Goal: Information Seeking & Learning: Learn about a topic

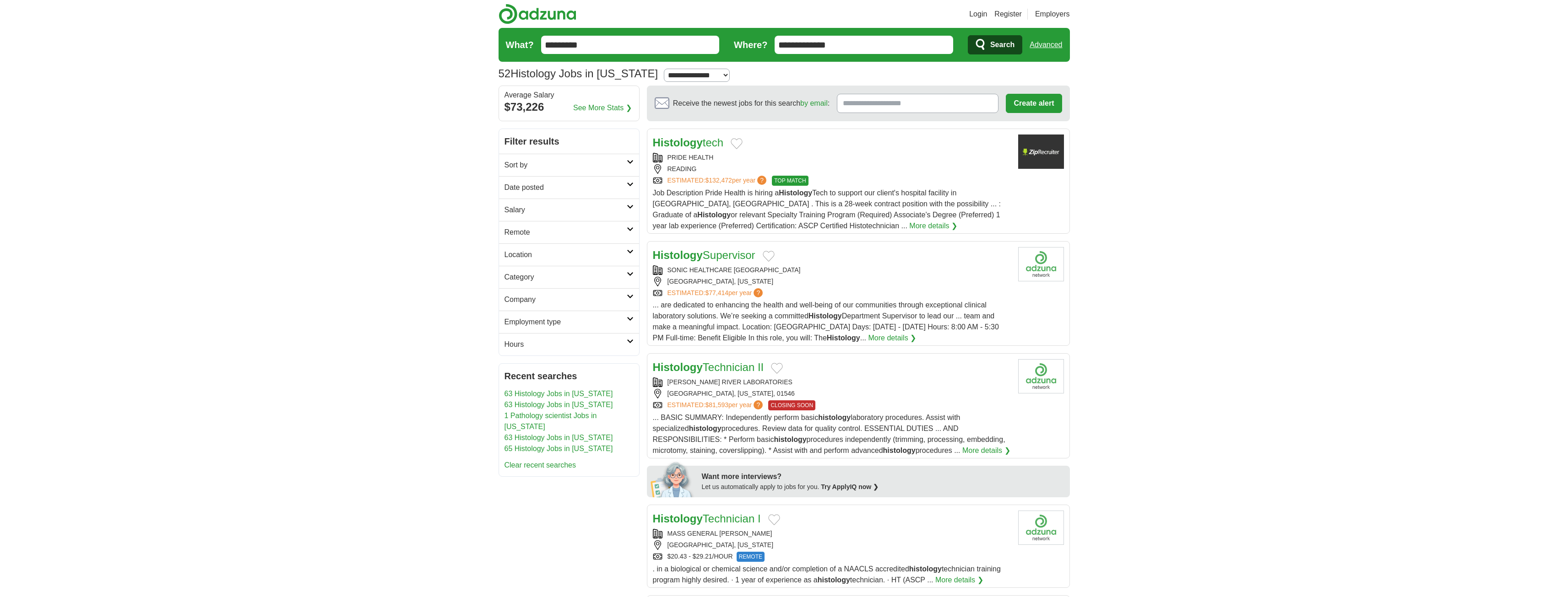
click at [909, 227] on link "More details ❯" at bounding box center [933, 225] width 48 height 11
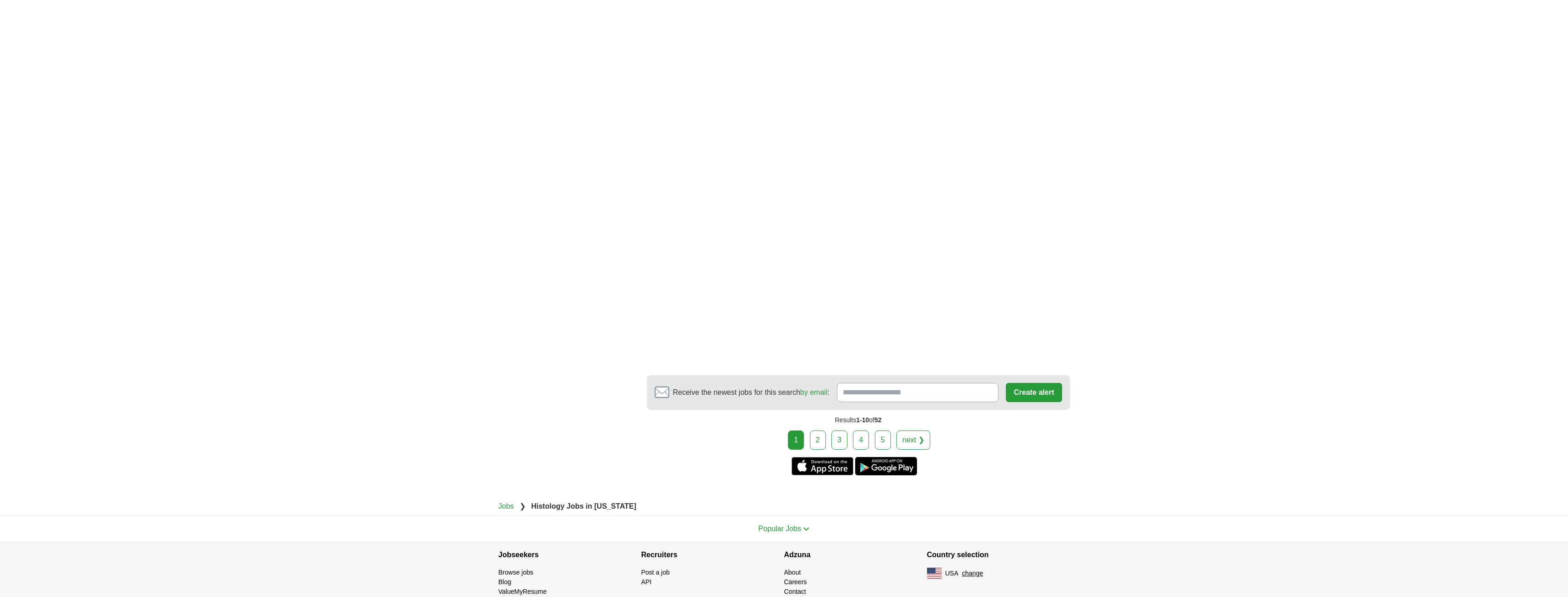
scroll to position [1402, 0]
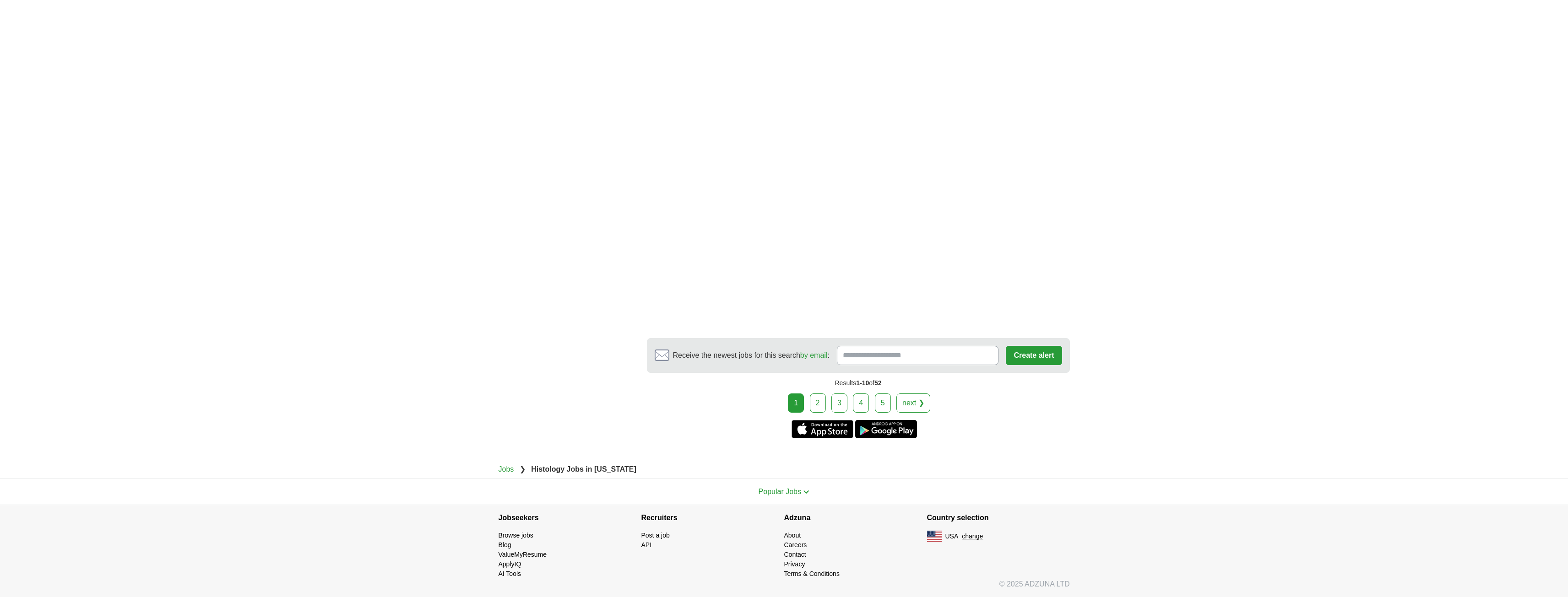
click at [821, 406] on link "2" at bounding box center [817, 403] width 16 height 20
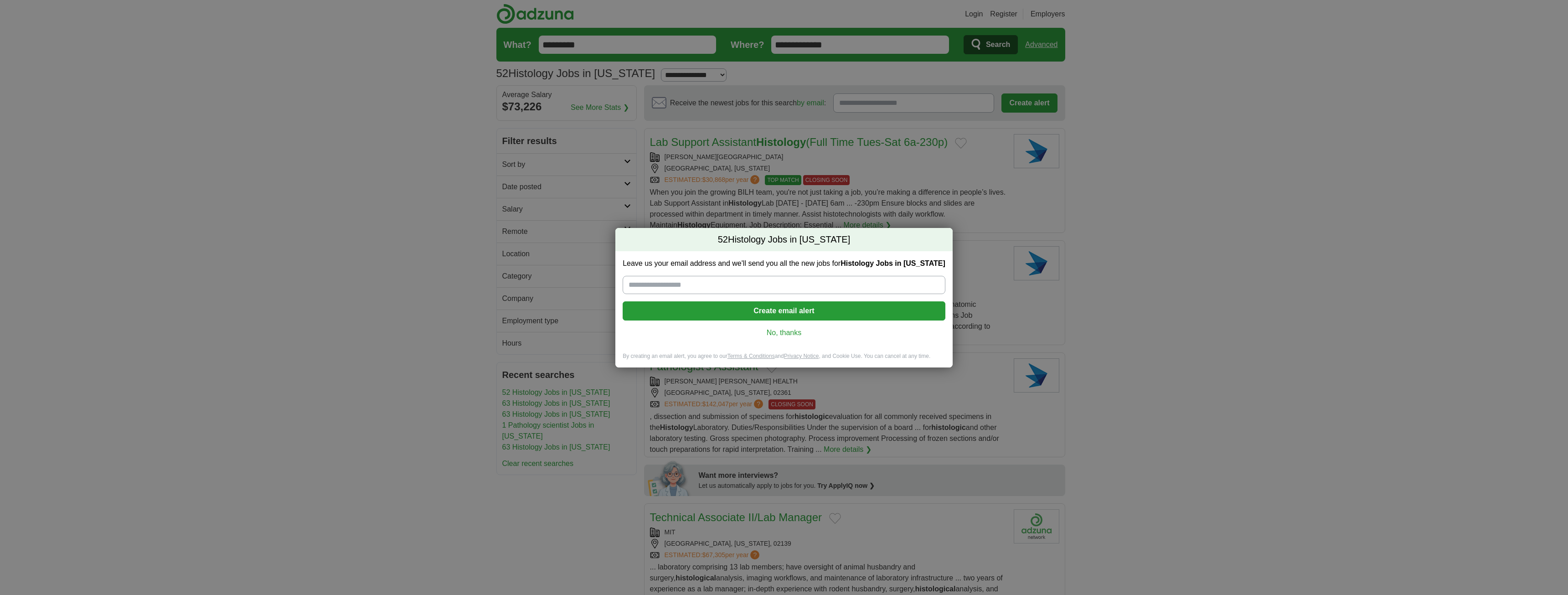
click at [791, 332] on link "No, thanks" at bounding box center [784, 333] width 308 height 10
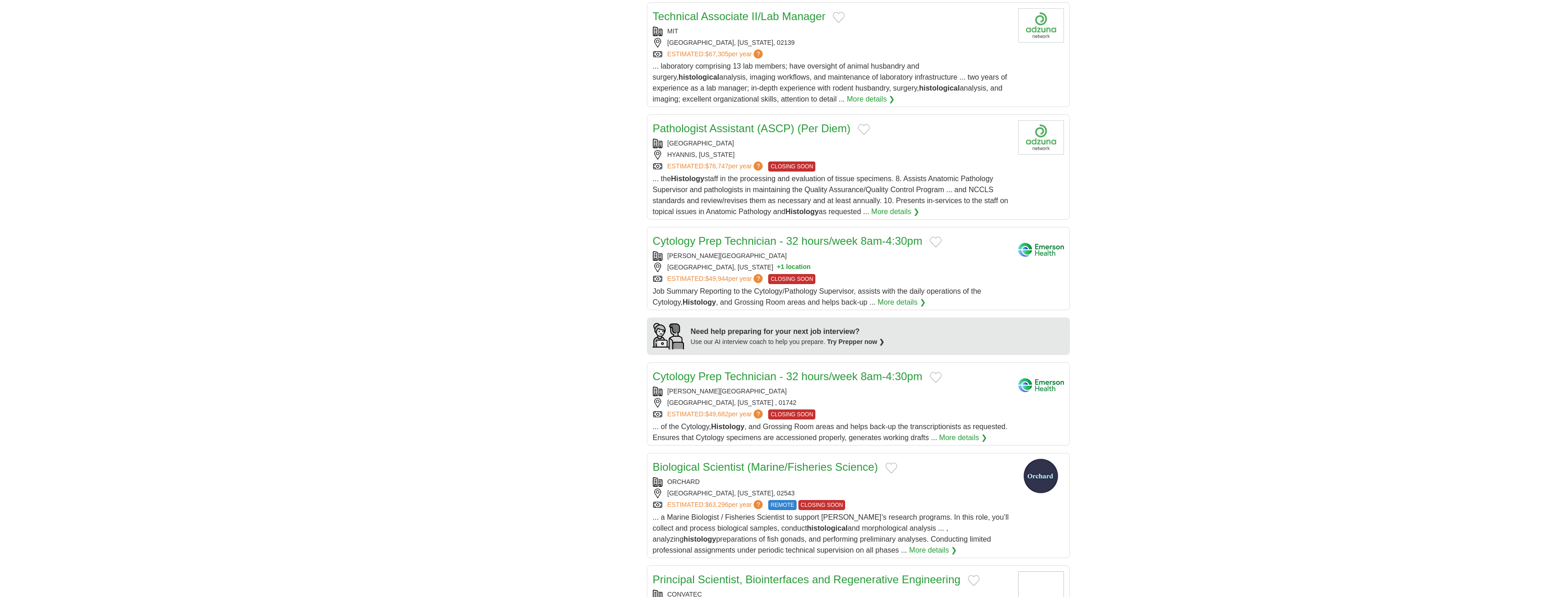
scroll to position [503, 0]
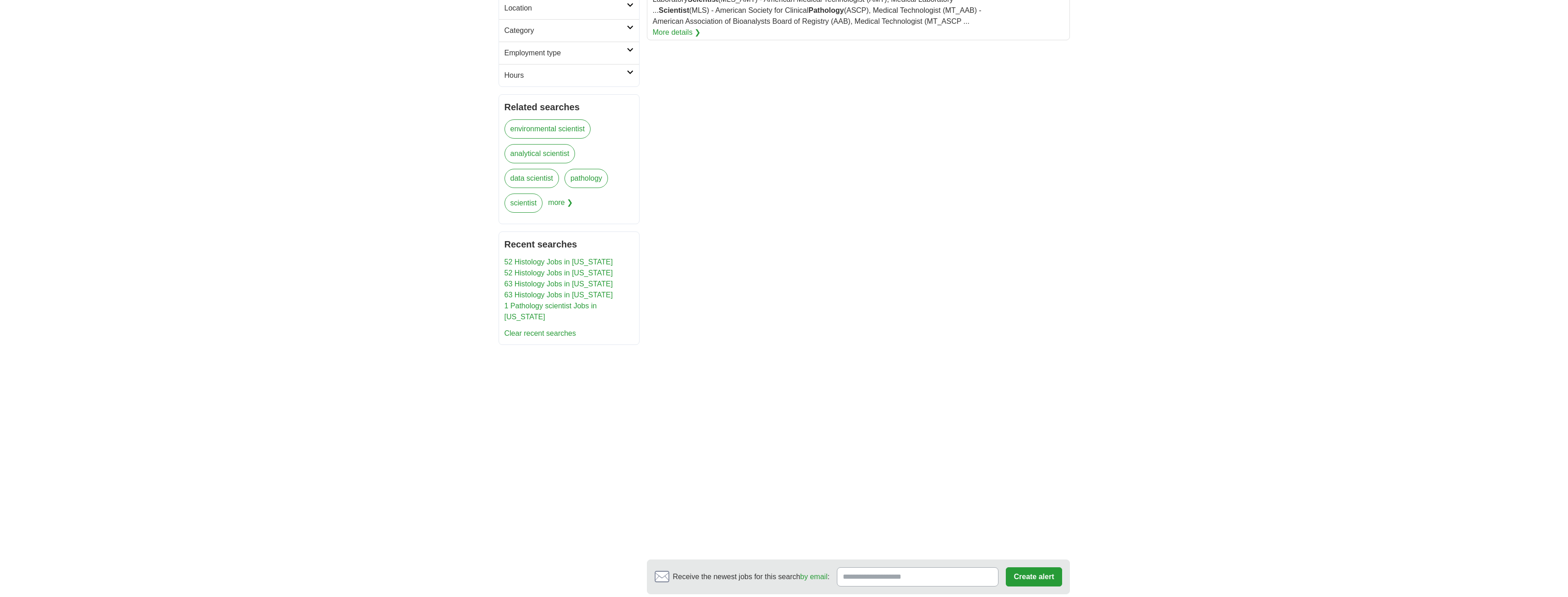
scroll to position [183, 0]
